Goal: Information Seeking & Learning: Learn about a topic

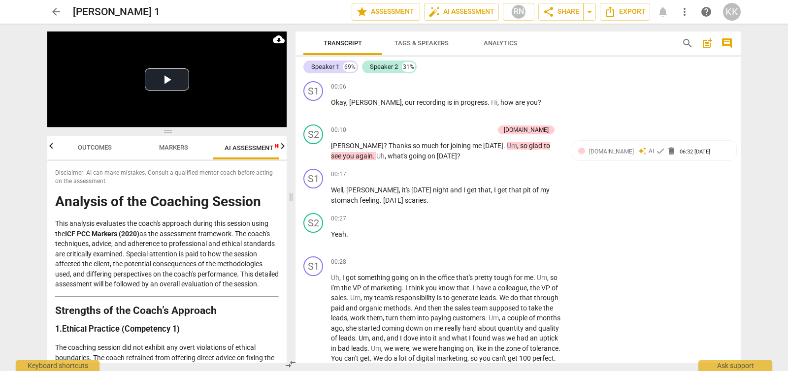
scroll to position [4858, 0]
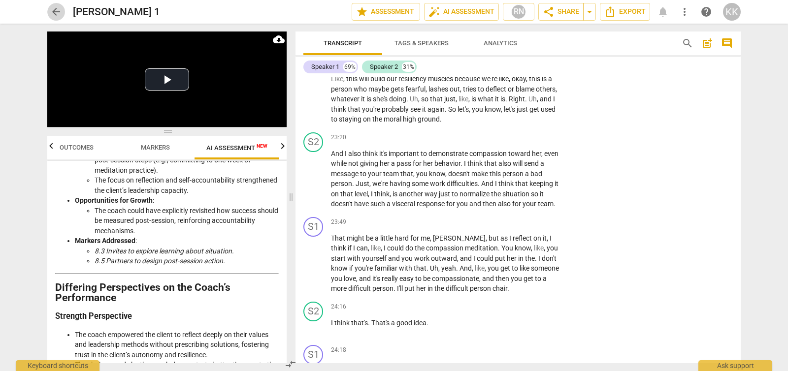
click at [57, 11] on span "arrow_back" at bounding box center [56, 12] width 12 height 12
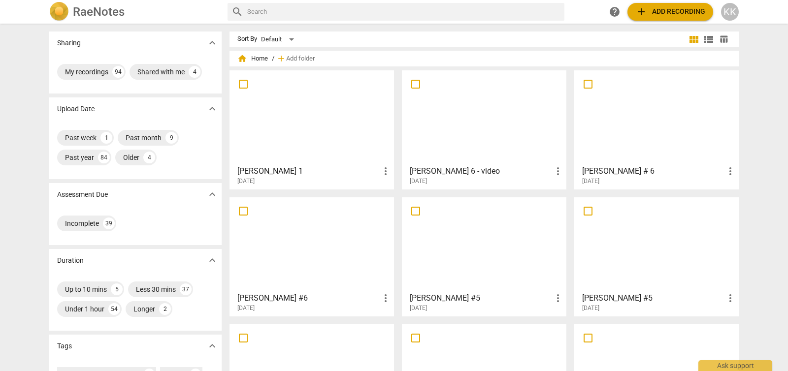
click at [474, 117] on div at bounding box center [484, 117] width 158 height 87
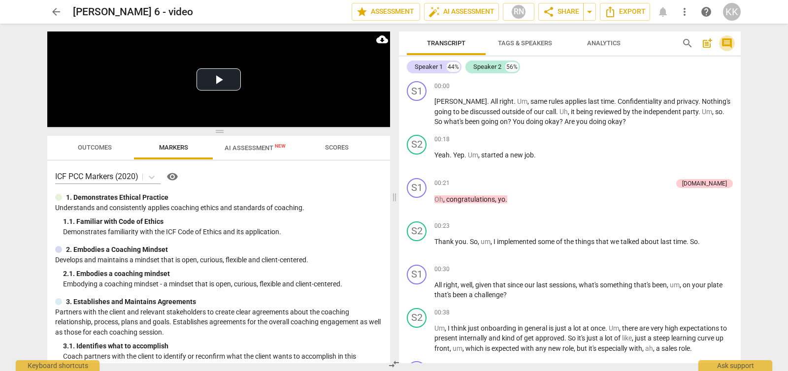
click at [727, 43] on span "comment" at bounding box center [727, 43] width 12 height 12
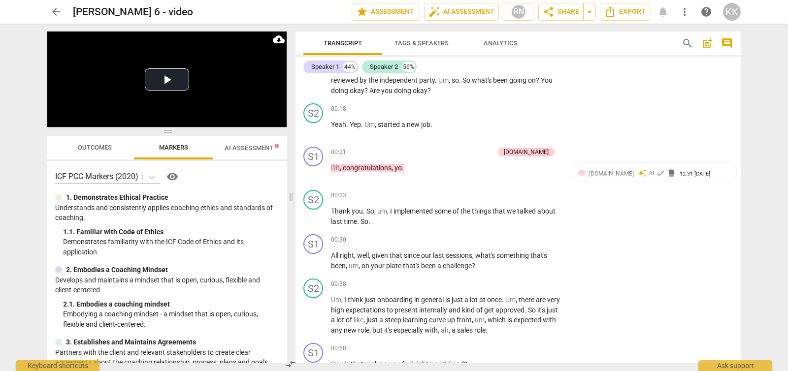
scroll to position [45, 0]
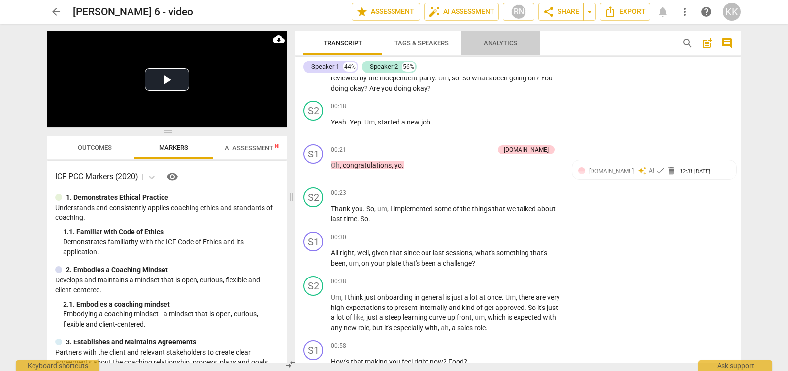
click at [508, 39] on span "Analytics" at bounding box center [500, 42] width 33 height 7
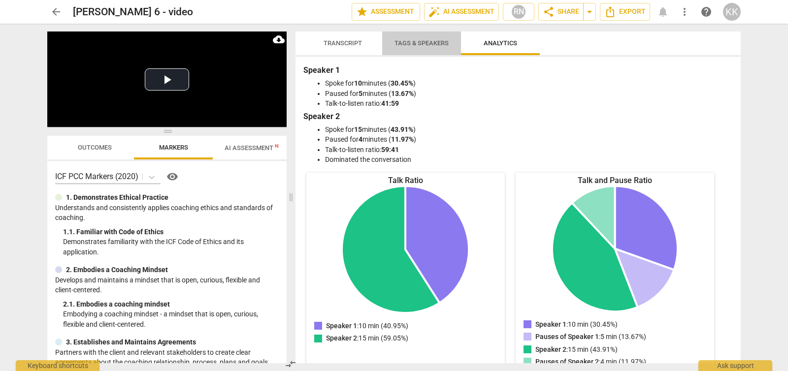
click at [434, 41] on span "Tags & Speakers" at bounding box center [422, 42] width 54 height 7
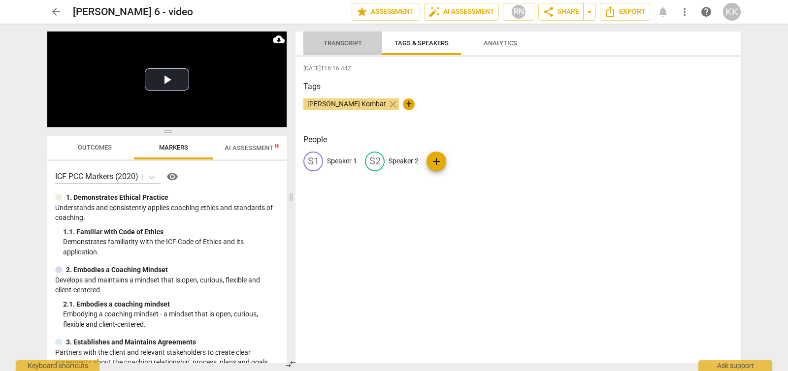
click at [332, 46] on span "Transcript" at bounding box center [343, 42] width 38 height 7
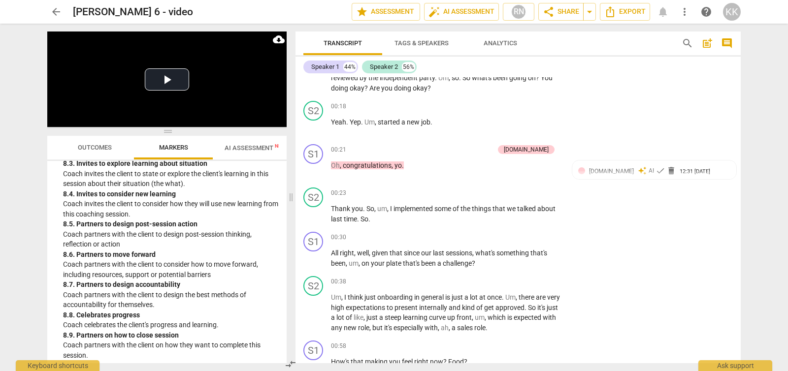
scroll to position [1347, 0]
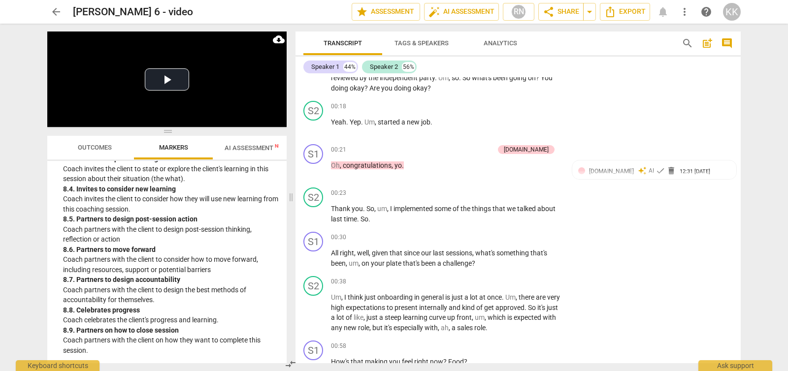
click at [261, 153] on span "AI Assessment New" at bounding box center [255, 147] width 85 height 15
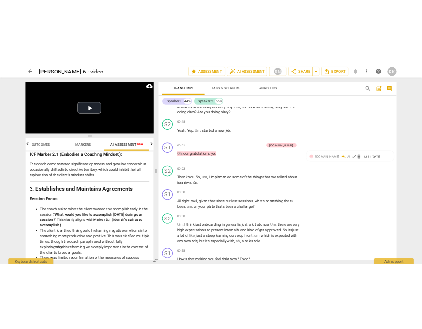
scroll to position [535, 0]
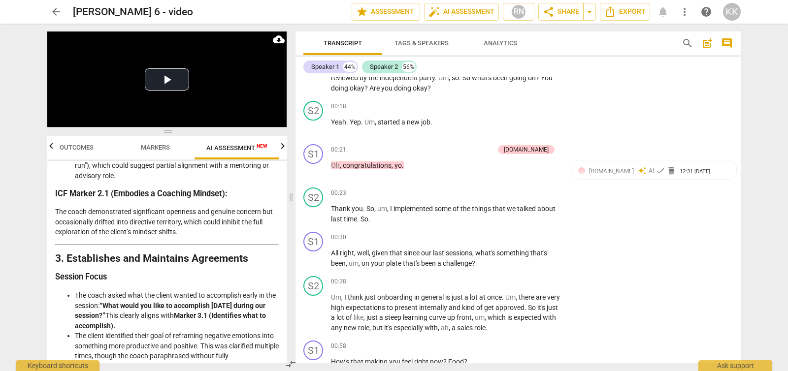
drag, startPoint x: 274, startPoint y: 350, endPoint x: 47, endPoint y: 247, distance: 249.6
click at [47, 247] on div "Play Video move_up Play Current Time 00:00 / Duration Time 34:10 Progress : 0.0…" at bounding box center [164, 198] width 251 height 348
copy div "8. Loremipsumd sit Ametconse Adipiscing Elitsed Doeiu Tem incid utlab etdo mag …"
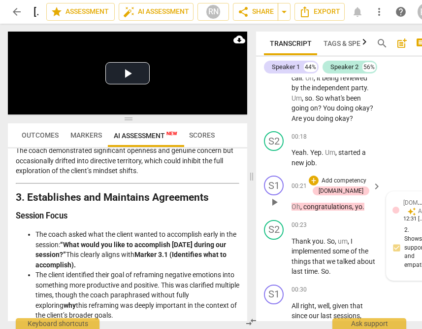
scroll to position [588, 0]
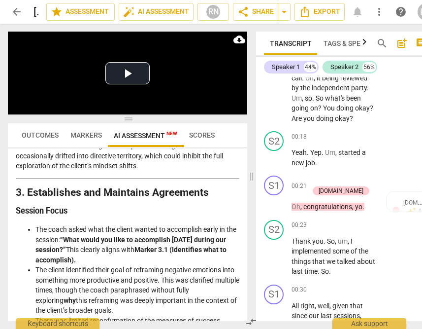
click at [145, 248] on li "The coach asked what the client wanted to accomplish early in the session: “Wha…" at bounding box center [137, 244] width 204 height 40
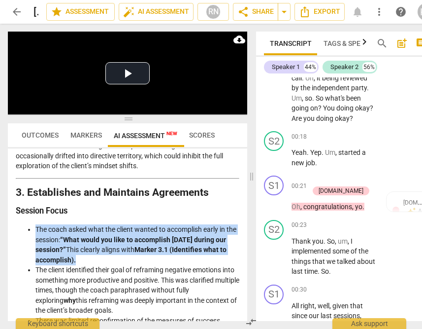
drag, startPoint x: 93, startPoint y: 259, endPoint x: 80, endPoint y: 239, distance: 23.5
click at [35, 230] on ul "The coach asked what the client wanted to accomplish early in the session: “Wha…" at bounding box center [128, 294] width 224 height 141
copy li "The coach asked what the client wanted to accomplish early in the session: “Wha…"
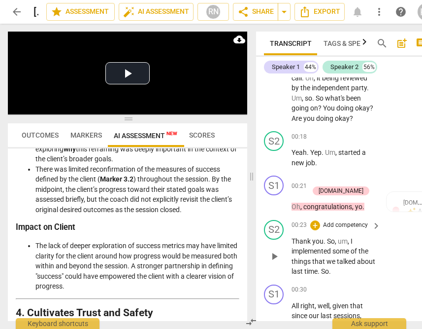
scroll to position [773, 0]
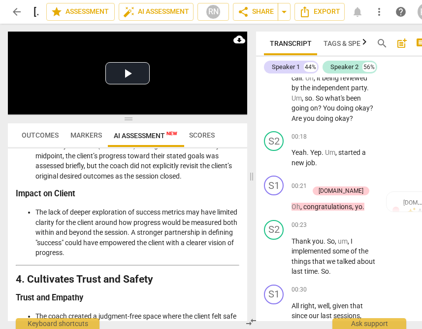
click at [90, 133] on span "Markers" at bounding box center [86, 135] width 32 height 8
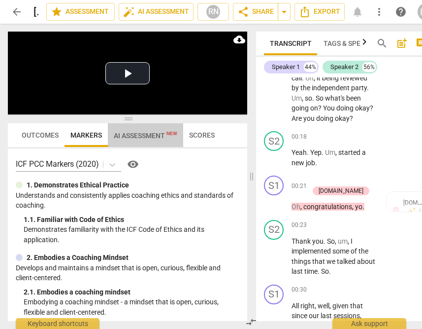
click at [147, 134] on span "AI Assessment New" at bounding box center [146, 136] width 64 height 8
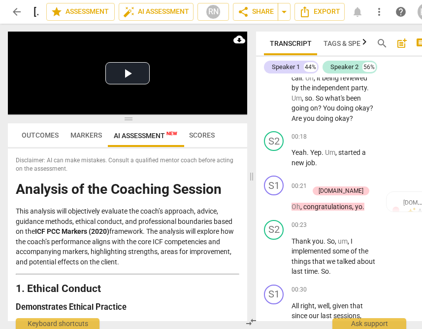
click at [255, 234] on div "Transcript Tags & Speakers Analytics search post_add comment Speaker 1 44% Spea…" at bounding box center [347, 176] width 191 height 305
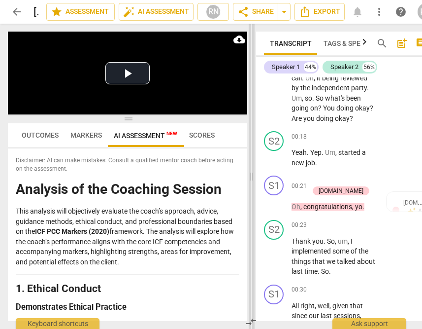
scroll to position [73, 0]
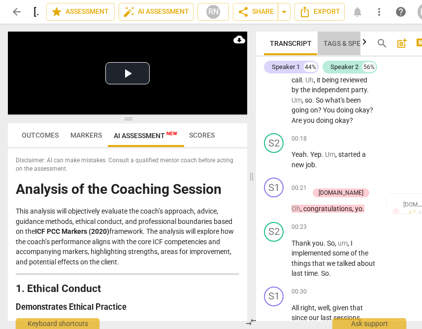
click at [356, 40] on span "Tags & Speakers" at bounding box center [353, 43] width 58 height 8
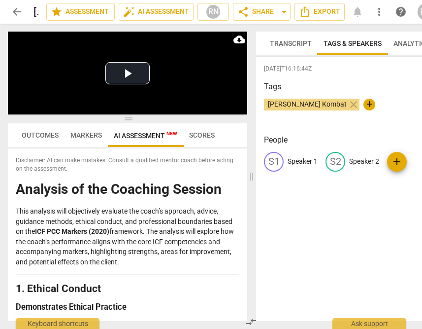
click at [262, 44] on div at bounding box center [260, 42] width 8 height 20
click at [290, 40] on span "Transcript" at bounding box center [291, 43] width 42 height 8
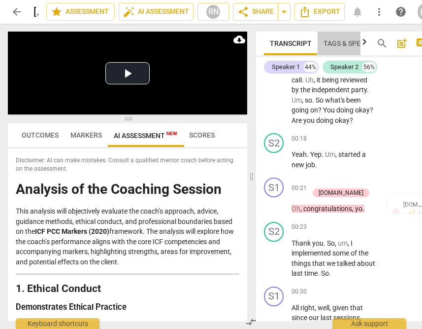
click at [334, 43] on span "Tags & Speakers" at bounding box center [353, 43] width 58 height 8
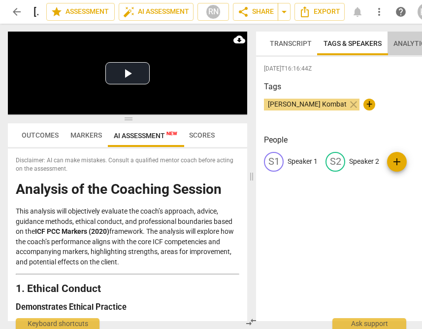
click at [412, 43] on span "Analytics" at bounding box center [412, 43] width 36 height 8
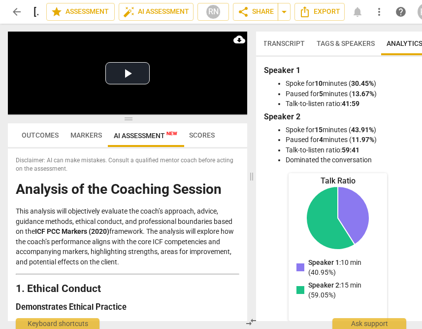
scroll to position [0, 8]
click at [265, 43] on span "Transcript" at bounding box center [283, 43] width 42 height 8
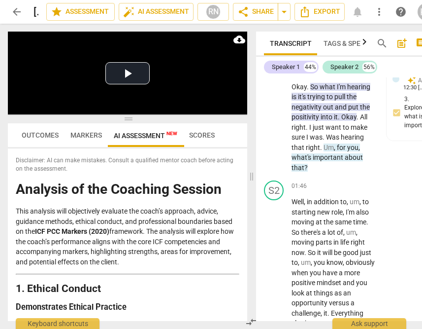
scroll to position [805, 0]
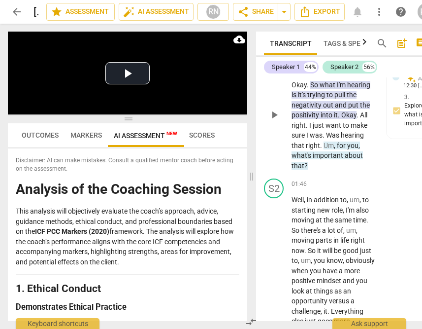
click at [333, 139] on span "Was" at bounding box center [333, 135] width 15 height 8
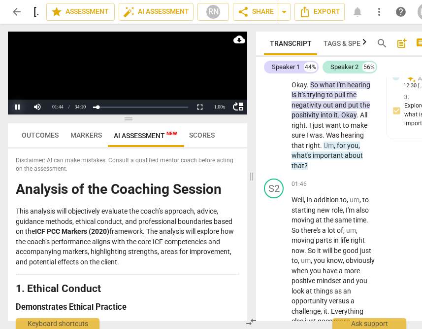
click at [18, 104] on button "Pause" at bounding box center [18, 107] width 20 height 15
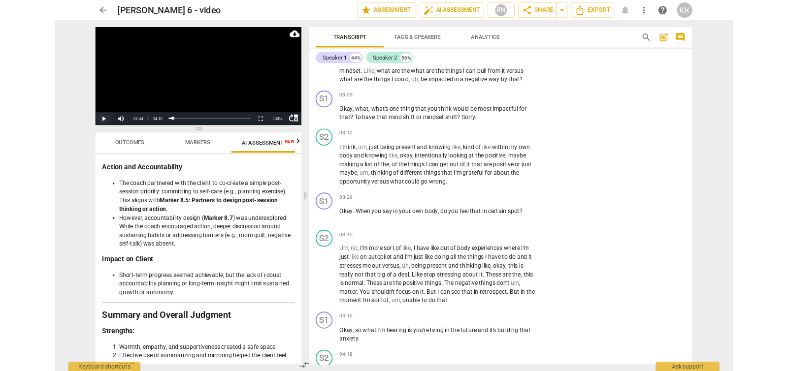
scroll to position [0, 18]
